Goal: Task Accomplishment & Management: Manage account settings

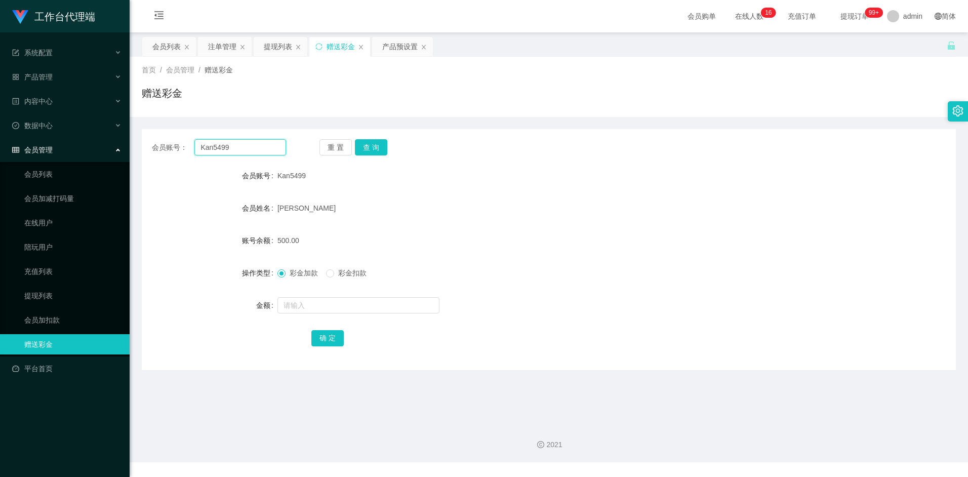
click at [235, 148] on input "Kan5499" at bounding box center [239, 147] width 91 height 16
drag, startPoint x: 235, startPoint y: 146, endPoint x: 229, endPoint y: 144, distance: 6.4
click at [229, 144] on input "Kan5499" at bounding box center [239, 147] width 91 height 16
click at [167, 44] on div "会员列表" at bounding box center [166, 46] width 28 height 19
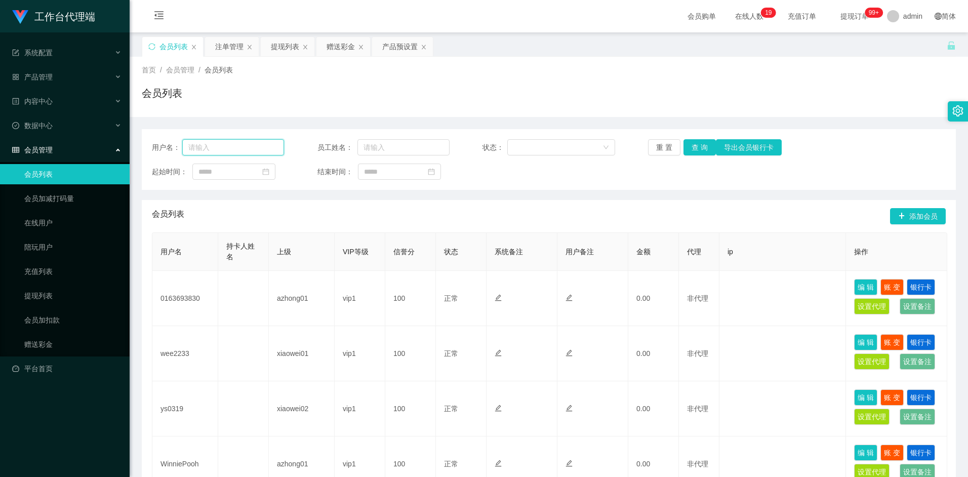
click at [248, 148] on input "text" at bounding box center [233, 147] width 102 height 16
paste input "Kan5499"
type input "Kan5499"
click at [701, 148] on button "查 询" at bounding box center [699, 147] width 32 height 16
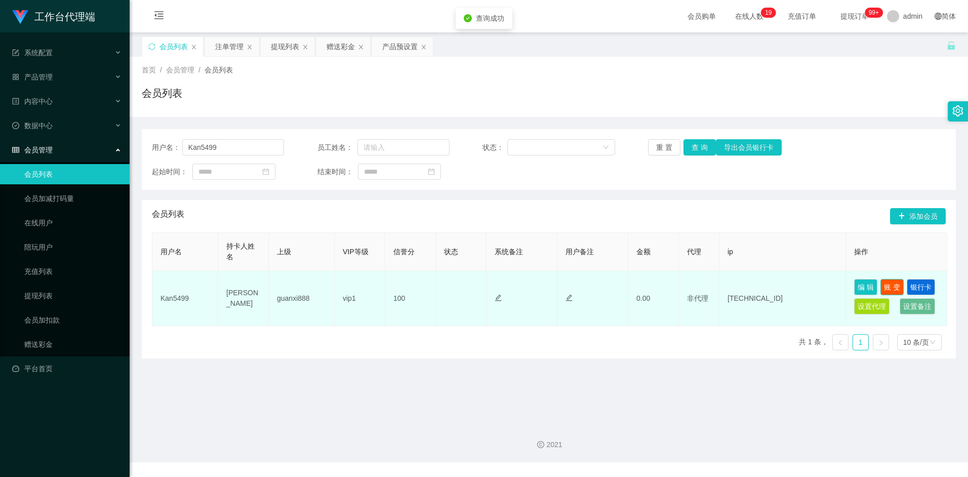
click at [895, 284] on button "账 变" at bounding box center [891, 287] width 23 height 16
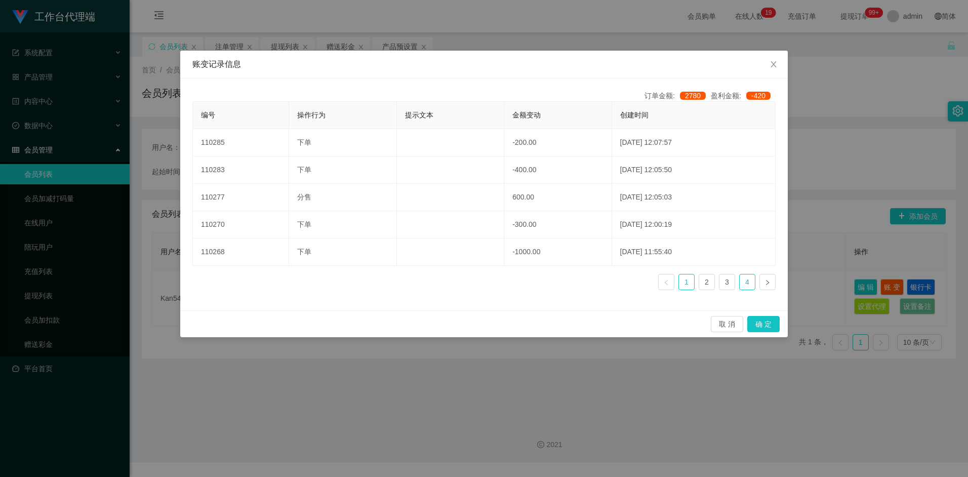
click at [745, 283] on link "4" at bounding box center [747, 281] width 15 height 15
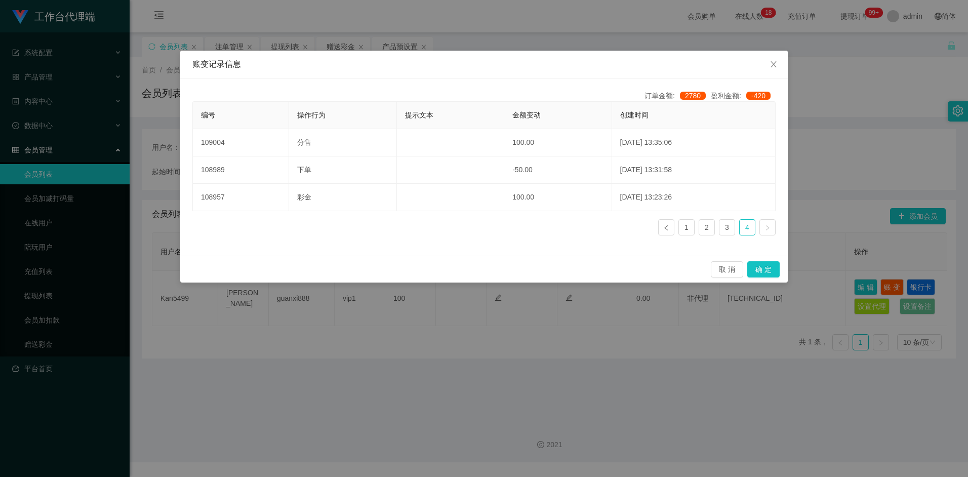
click at [696, 227] on ul "1 2 3 4" at bounding box center [716, 227] width 117 height 16
click at [690, 228] on link "1" at bounding box center [686, 227] width 15 height 15
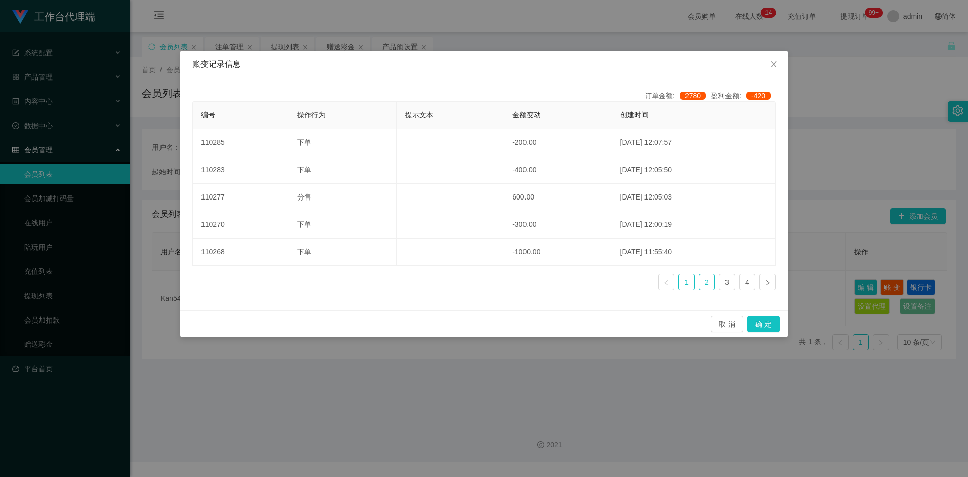
click at [701, 282] on link "2" at bounding box center [706, 281] width 15 height 15
click at [720, 284] on link "3" at bounding box center [726, 281] width 15 height 15
click at [706, 285] on link "2" at bounding box center [706, 281] width 15 height 15
click at [688, 280] on link "1" at bounding box center [686, 281] width 15 height 15
click at [671, 281] on link at bounding box center [666, 282] width 16 height 16
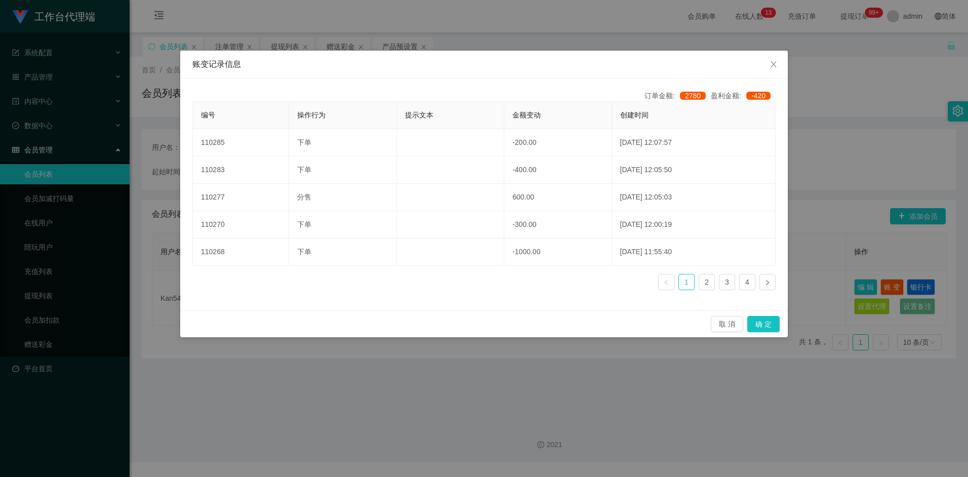
click at [670, 278] on link at bounding box center [666, 282] width 16 height 16
drag, startPoint x: 770, startPoint y: 70, endPoint x: 739, endPoint y: 79, distance: 32.7
click at [761, 71] on span "Close" at bounding box center [773, 65] width 28 height 28
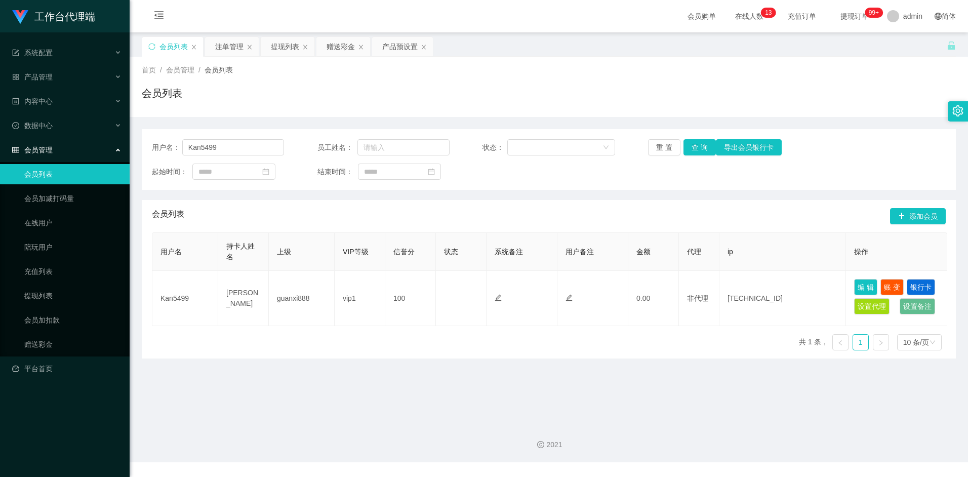
click at [526, 108] on div "会员列表" at bounding box center [549, 97] width 814 height 23
click at [227, 47] on div "注单管理" at bounding box center [229, 46] width 28 height 19
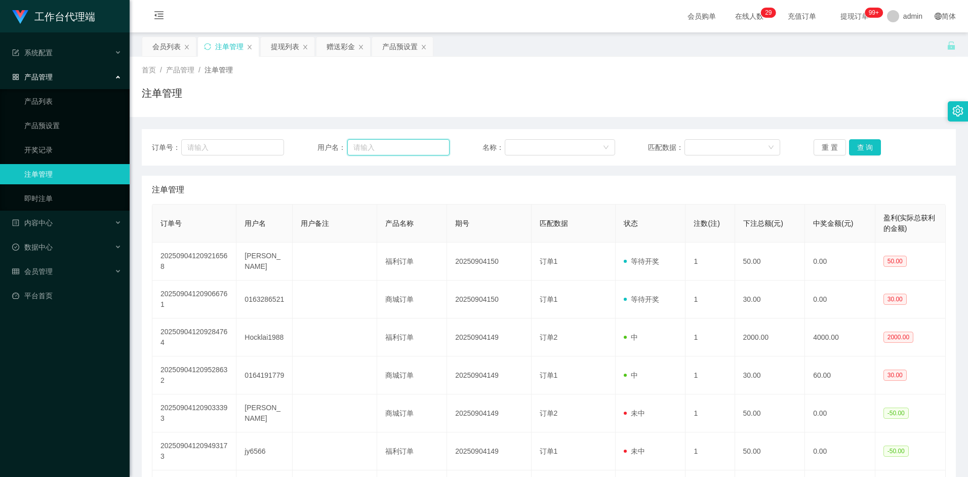
click at [376, 147] on input "text" at bounding box center [398, 147] width 102 height 16
paste input "Kan5499"
type input "Kan5499"
click at [872, 148] on button "查 询" at bounding box center [865, 147] width 32 height 16
drag, startPoint x: 361, startPoint y: 144, endPoint x: 301, endPoint y: 143, distance: 60.3
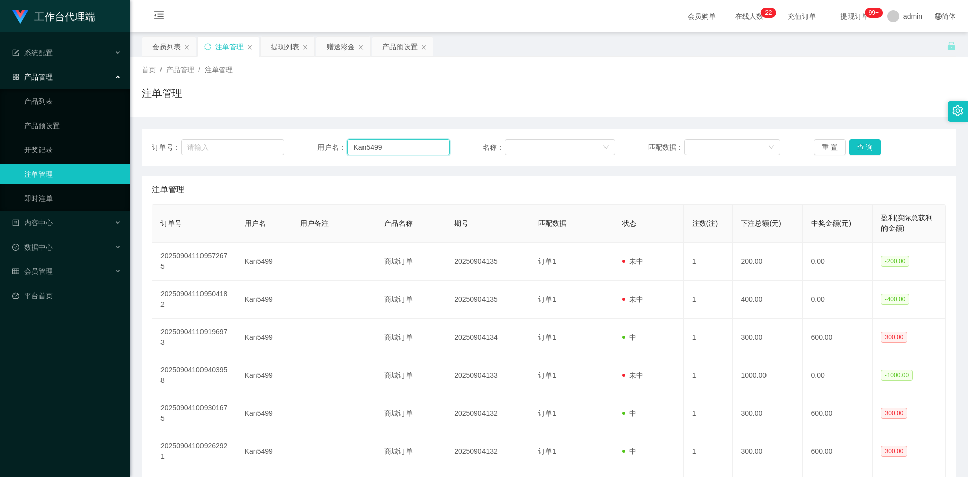
click at [301, 143] on div "订单号： 用户名： Kan5499 名称： 匹配数据： 重 置 查 询" at bounding box center [549, 147] width 794 height 16
click at [163, 43] on div "会员列表" at bounding box center [166, 46] width 28 height 19
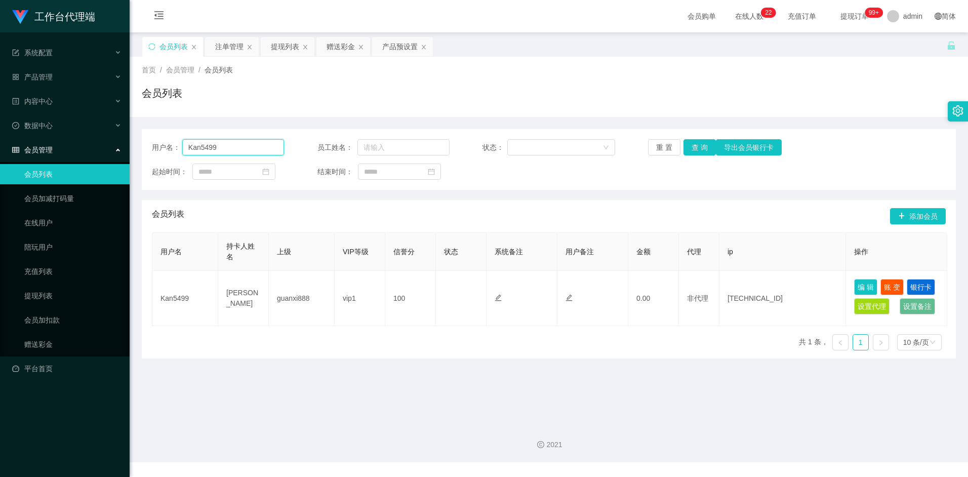
click at [232, 151] on input "Kan5499" at bounding box center [233, 147] width 102 height 16
click at [700, 146] on button "查 询" at bounding box center [699, 147] width 32 height 16
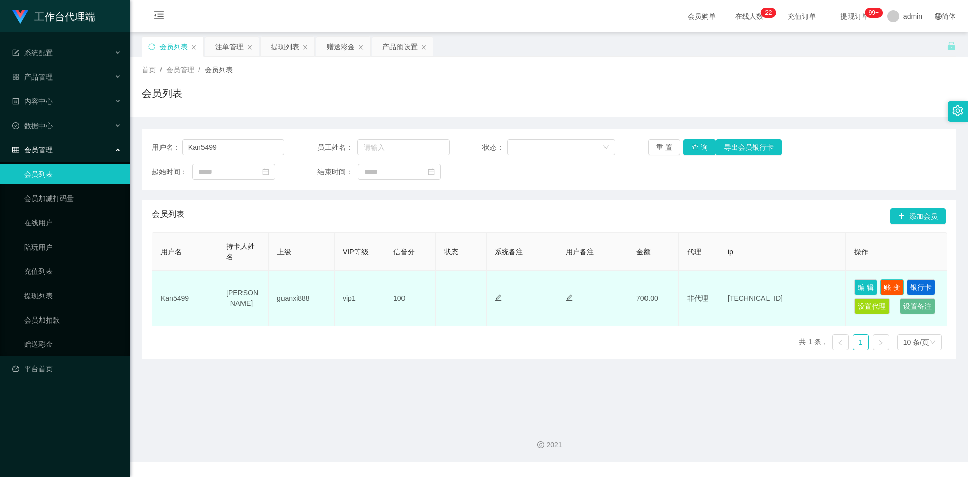
click at [887, 288] on button "账 变" at bounding box center [891, 287] width 23 height 16
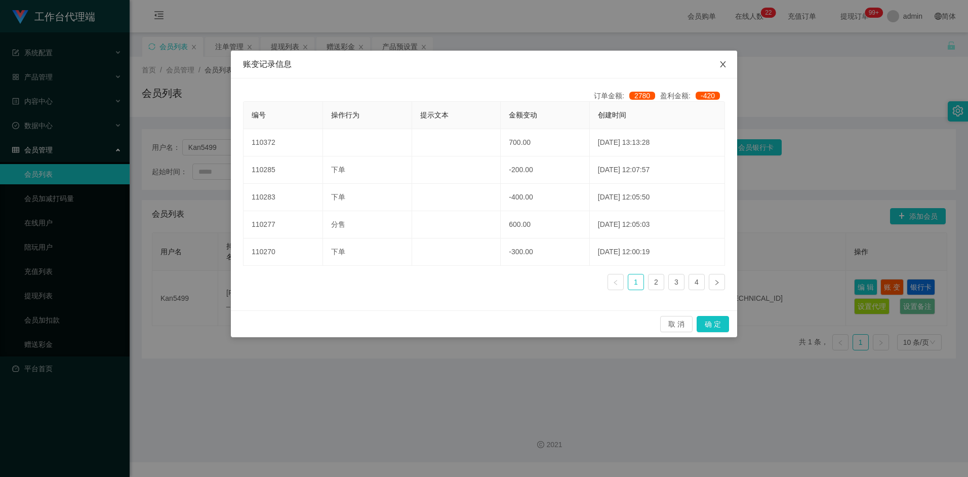
click at [729, 67] on span "Close" at bounding box center [723, 65] width 28 height 28
